Goal: Navigation & Orientation: Go to known website

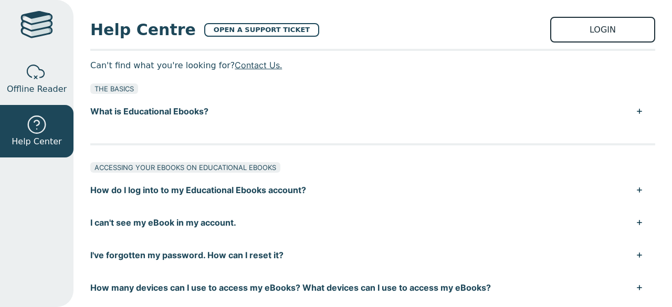
click at [600, 28] on link "LOGIN" at bounding box center [602, 30] width 105 height 26
